Goal: Communication & Community: Connect with others

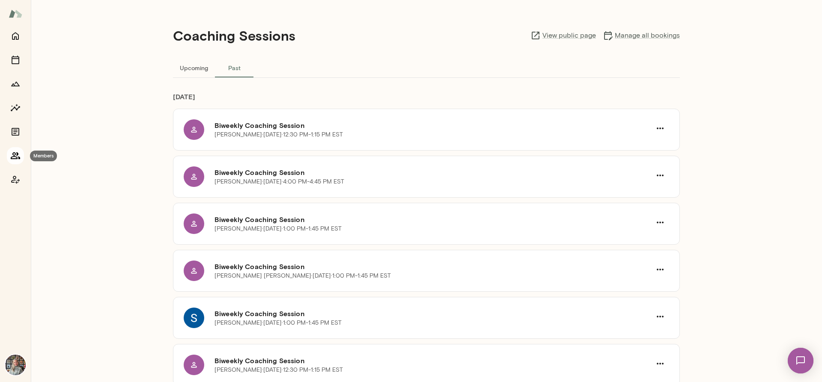
click at [18, 152] on icon "Members" at bounding box center [15, 156] width 10 height 10
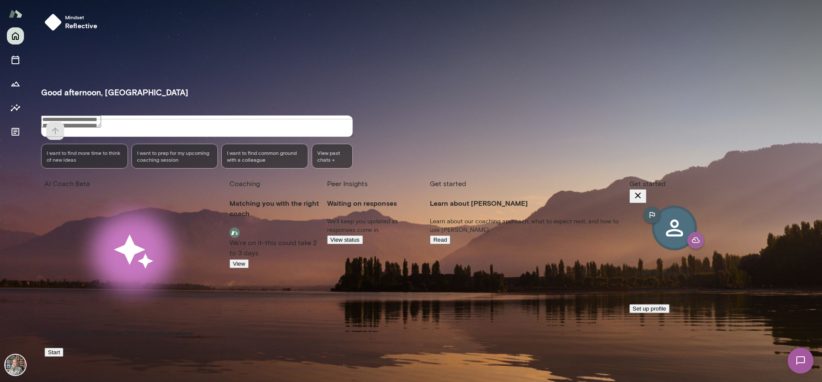
click at [19, 360] on img at bounding box center [15, 365] width 21 height 21
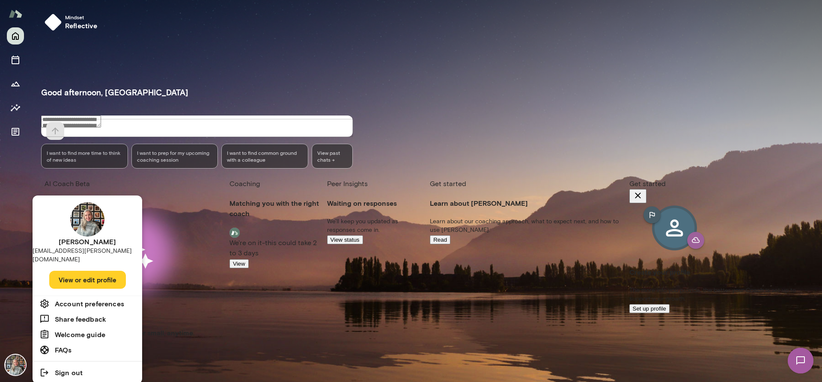
click at [17, 361] on div at bounding box center [411, 191] width 822 height 382
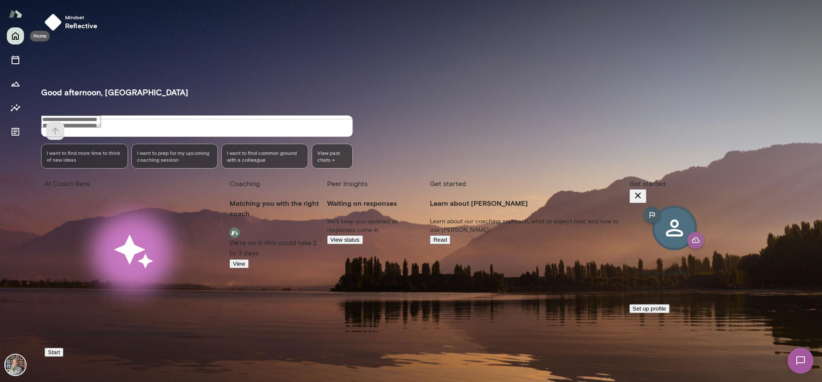
click at [15, 36] on icon "Home" at bounding box center [15, 36] width 10 height 10
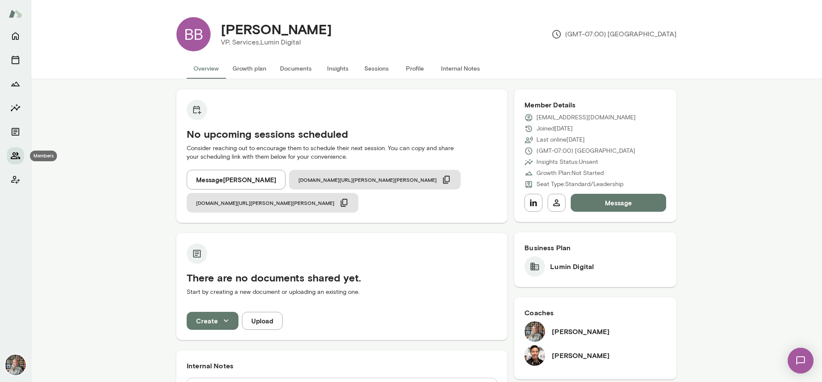
click at [14, 152] on icon "Members" at bounding box center [15, 156] width 10 height 10
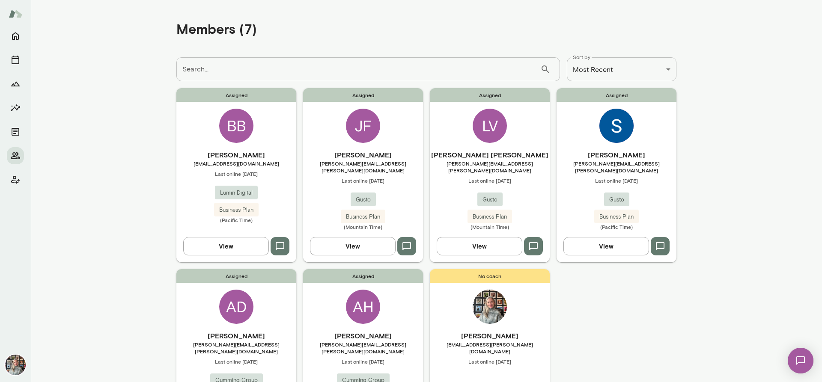
scroll to position [78, 0]
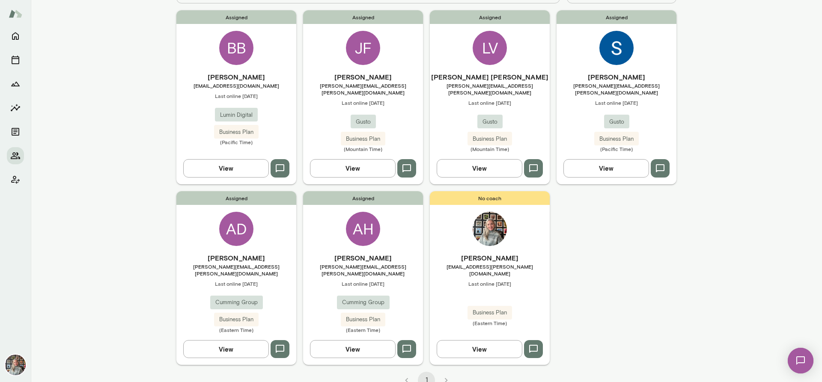
click at [524, 160] on button "button" at bounding box center [533, 168] width 19 height 18
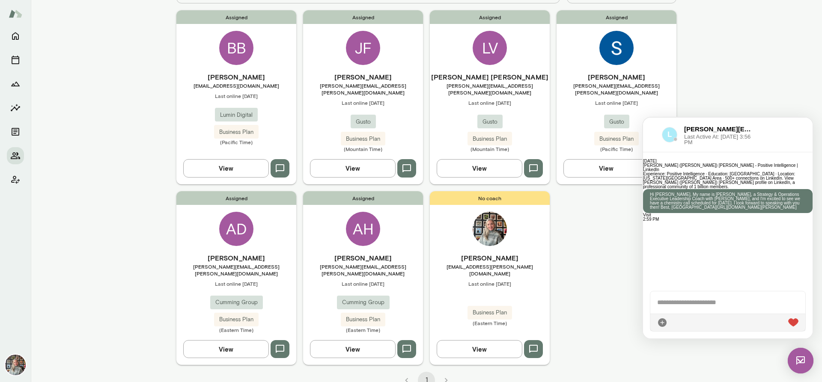
scroll to position [0, 0]
click at [408, 164] on icon "button" at bounding box center [406, 169] width 10 height 10
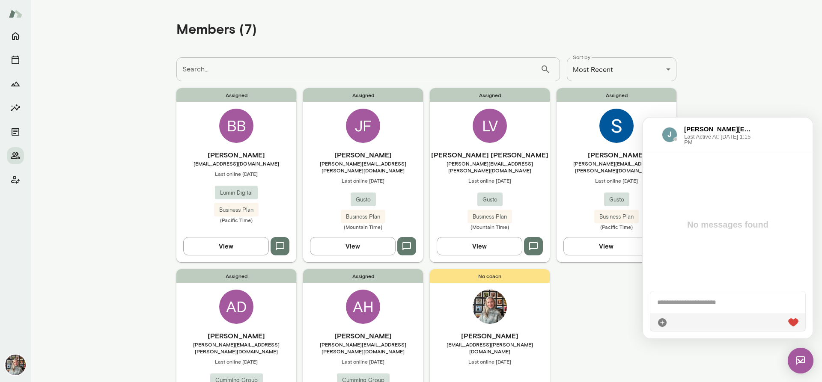
scroll to position [78, 0]
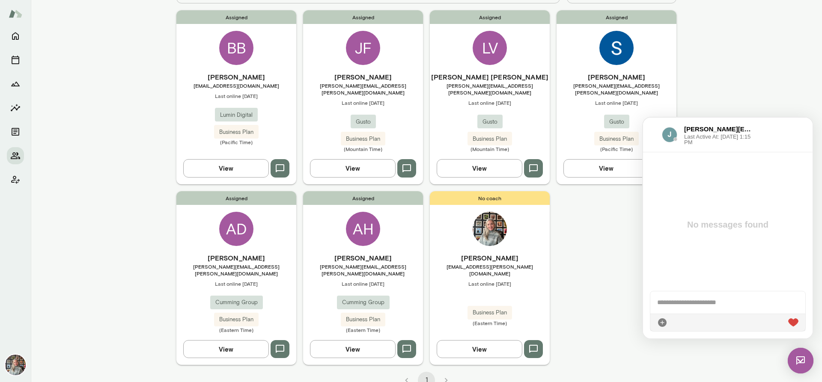
click at [610, 271] on div "Assigned BB [PERSON_NAME] [EMAIL_ADDRESS][DOMAIN_NAME] Last online [DATE] Lumin…" at bounding box center [426, 187] width 500 height 355
click at [359, 340] on button "View" at bounding box center [353, 349] width 86 height 18
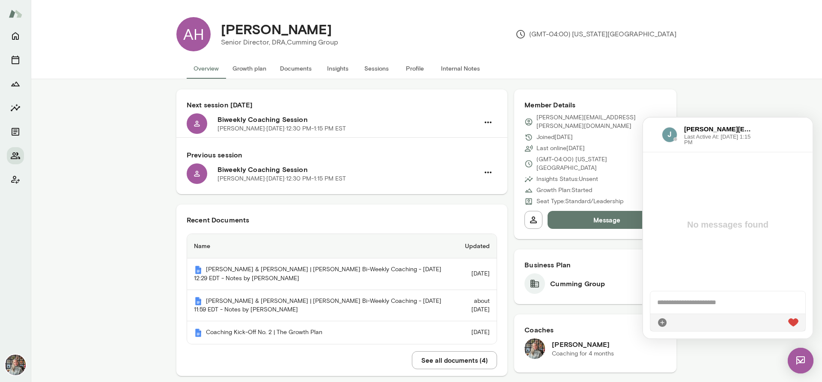
click at [593, 211] on button "Message" at bounding box center [606, 220] width 119 height 18
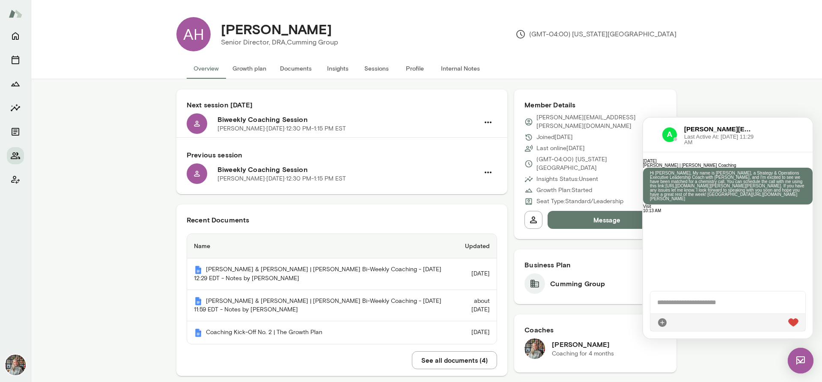
scroll to position [217, 0]
drag, startPoint x: 810, startPoint y: 241, endPoint x: 1457, endPoint y: 357, distance: 657.6
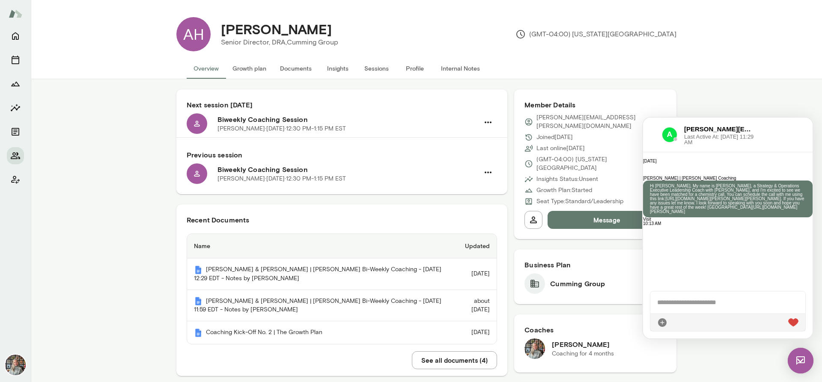
scroll to position [31, 0]
drag, startPoint x: 781, startPoint y: 245, endPoint x: 714, endPoint y: 242, distance: 66.4
click at [714, 217] on div "Hi [PERSON_NAME], My name is [PERSON_NAME], a Strategy & Operations Executive L…" at bounding box center [727, 199] width 169 height 37
copy p "Hi [PERSON_NAME], My name is [PERSON_NAME], a Strategy & Operations Executive L…"
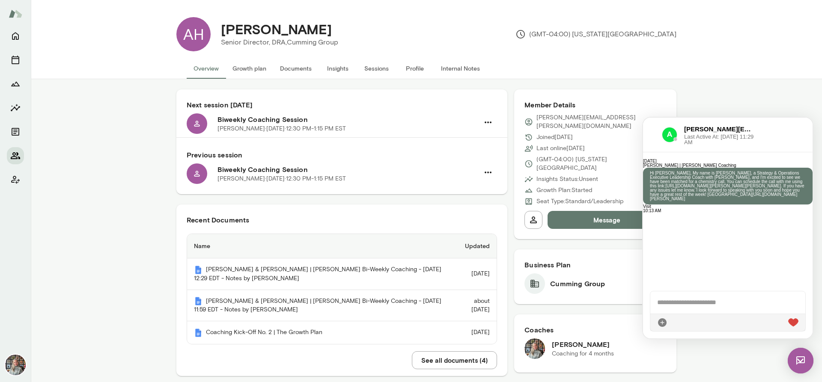
click at [17, 155] on icon "Members" at bounding box center [15, 155] width 9 height 7
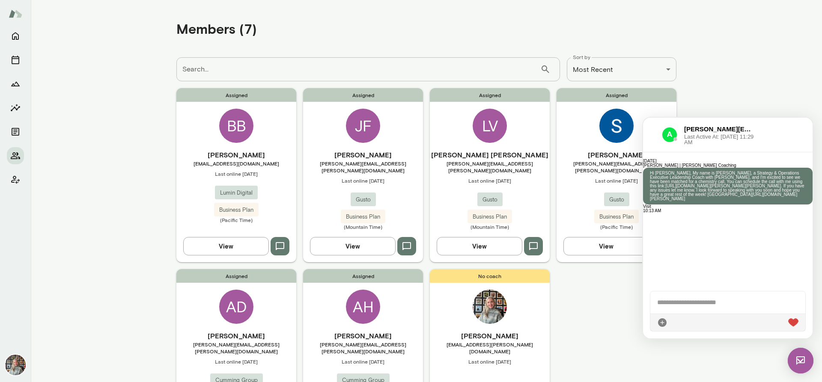
click at [249, 237] on button "View" at bounding box center [226, 246] width 86 height 18
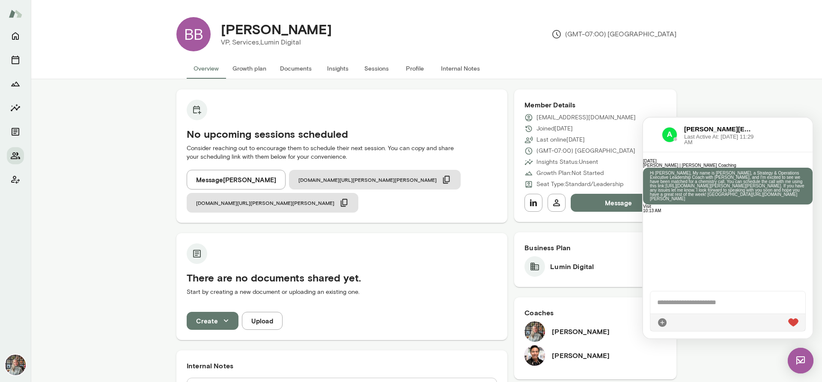
click at [803, 366] on img at bounding box center [801, 361] width 26 height 26
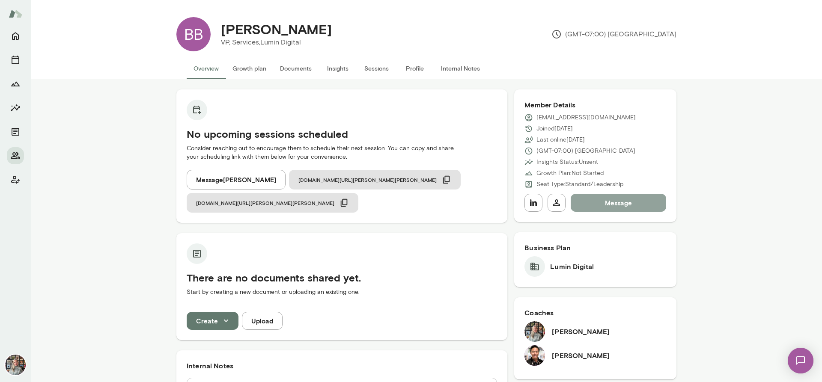
click at [598, 200] on button "Message" at bounding box center [618, 203] width 95 height 18
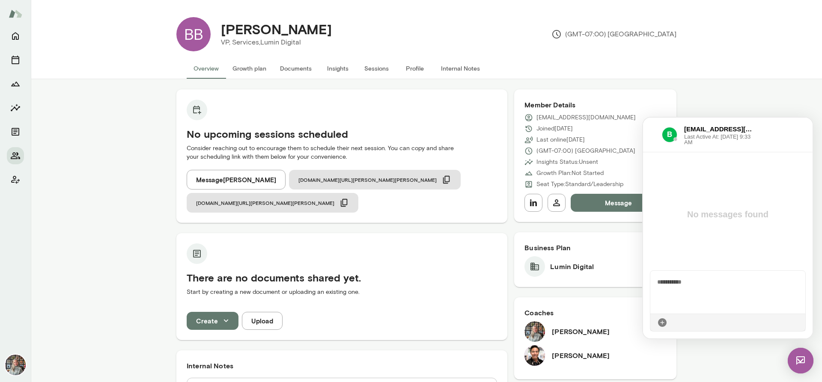
click at [673, 279] on span "**********" at bounding box center [727, 316] width 140 height 74
click at [668, 304] on div "**********" at bounding box center [727, 292] width 155 height 43
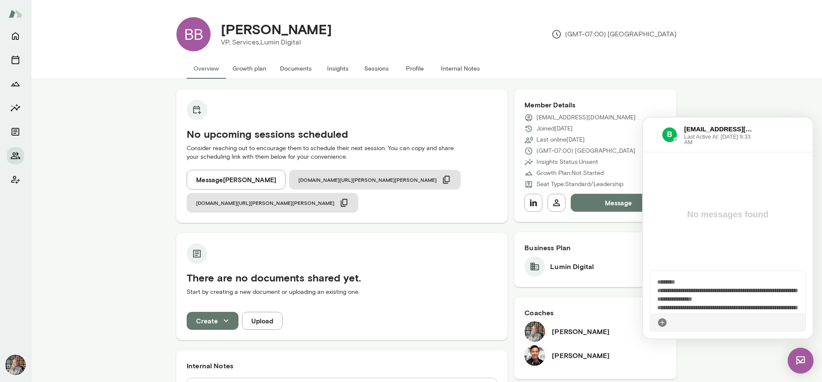
click at [753, 285] on div "**********" at bounding box center [727, 292] width 155 height 43
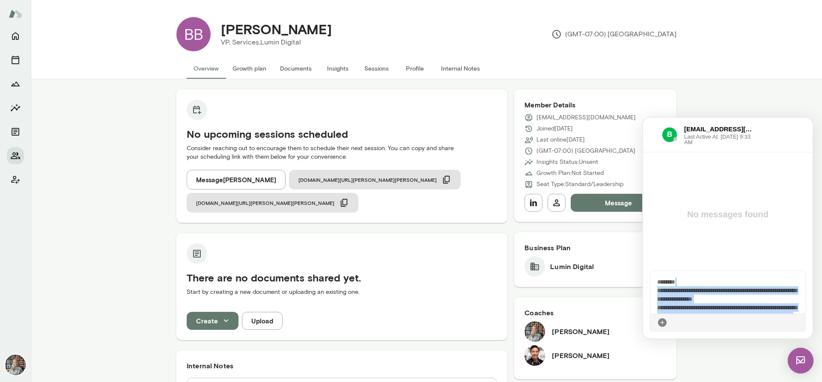
drag, startPoint x: 801, startPoint y: 306, endPoint x: 806, endPoint y: 259, distance: 47.3
click at [806, 259] on div "**********" at bounding box center [727, 228] width 169 height 221
click at [735, 280] on div "**********" at bounding box center [727, 292] width 155 height 43
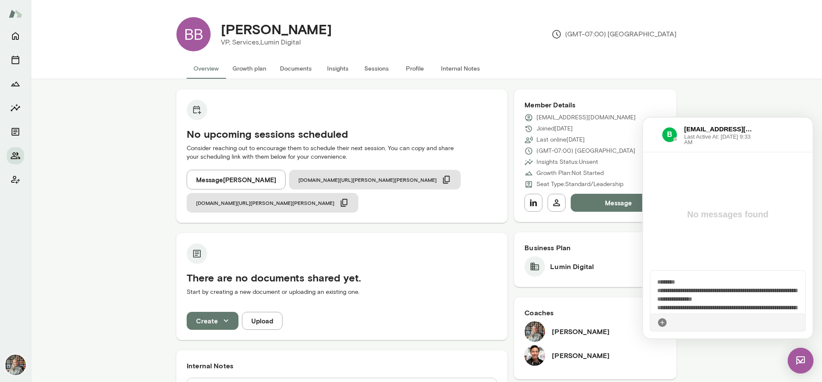
scroll to position [74, 0]
click at [798, 323] on icon at bounding box center [798, 323] width 0 height 0
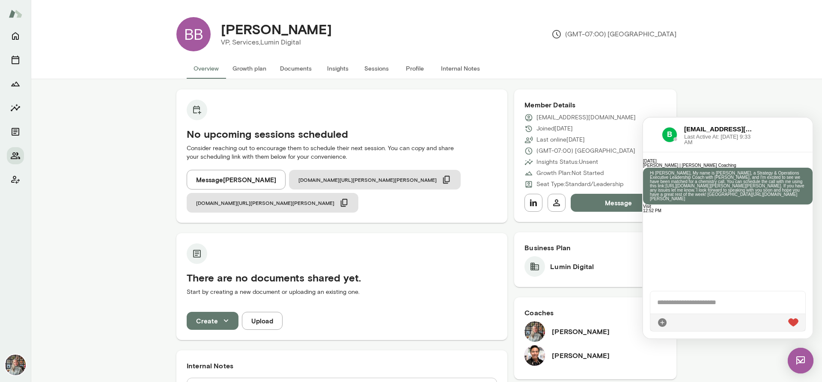
scroll to position [149, 0]
click at [806, 360] on img at bounding box center [801, 361] width 26 height 26
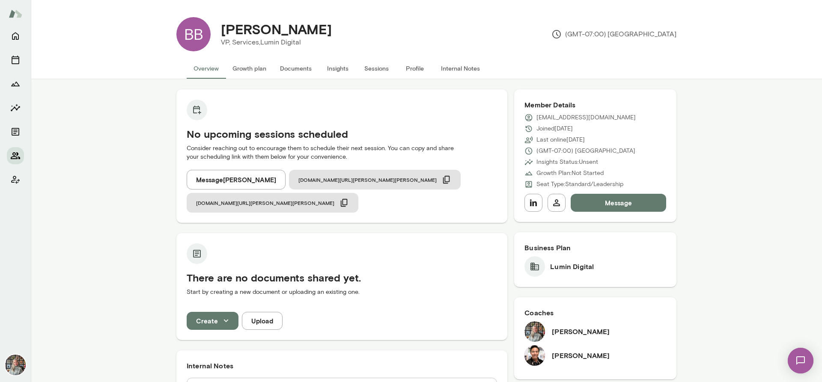
click at [12, 152] on icon "Members" at bounding box center [15, 156] width 10 height 10
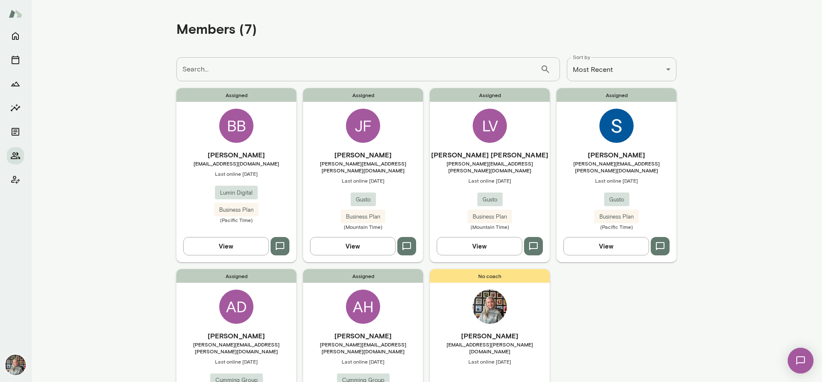
scroll to position [78, 0]
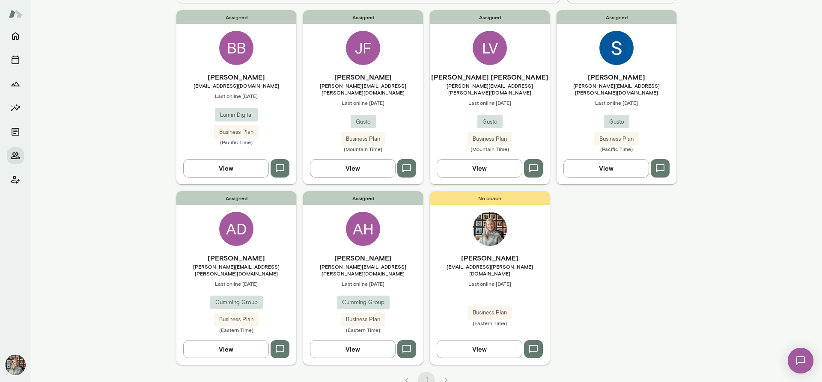
click at [483, 340] on button "View" at bounding box center [480, 349] width 86 height 18
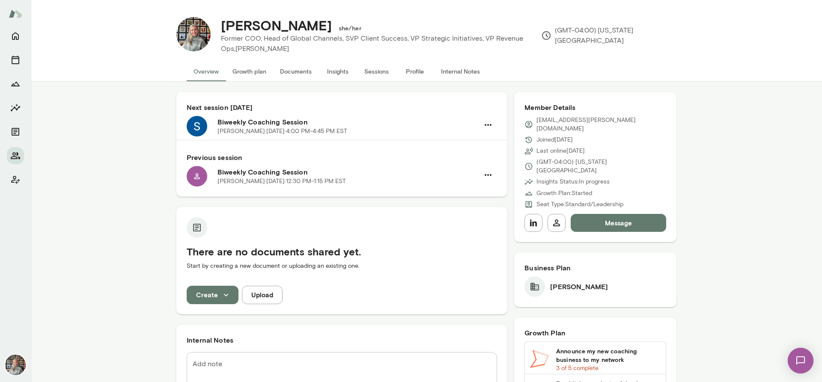
click at [461, 70] on button "Internal Notes" at bounding box center [460, 71] width 53 height 21
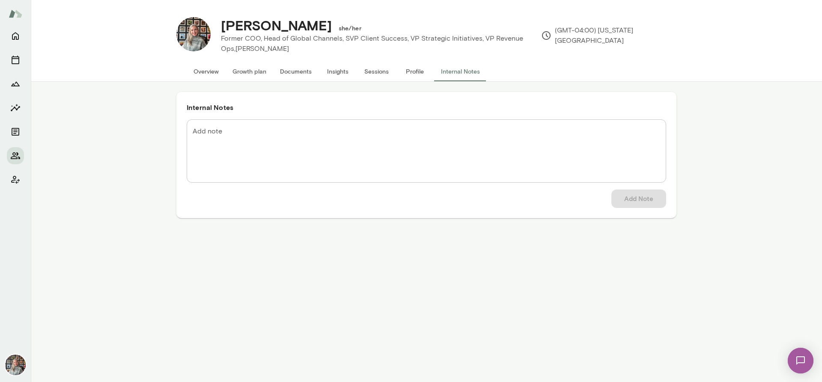
click at [415, 67] on button "Profile" at bounding box center [414, 71] width 39 height 21
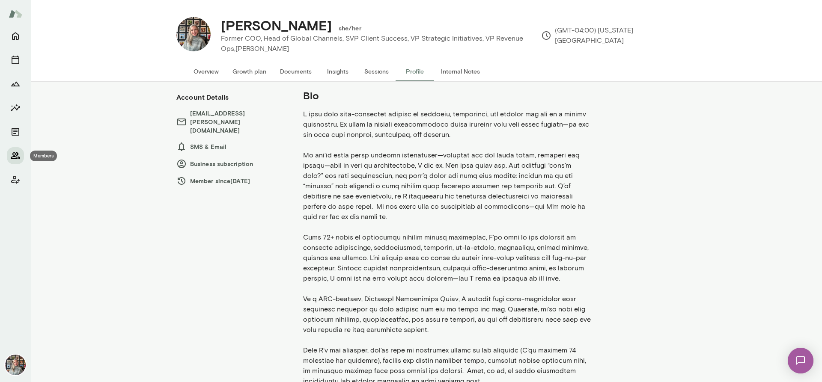
click at [13, 155] on icon "Members" at bounding box center [15, 155] width 9 height 7
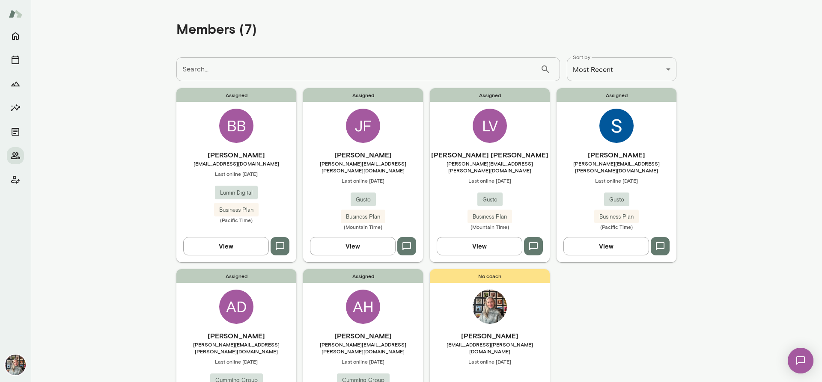
scroll to position [78, 0]
